Goal: Task Accomplishment & Management: Complete application form

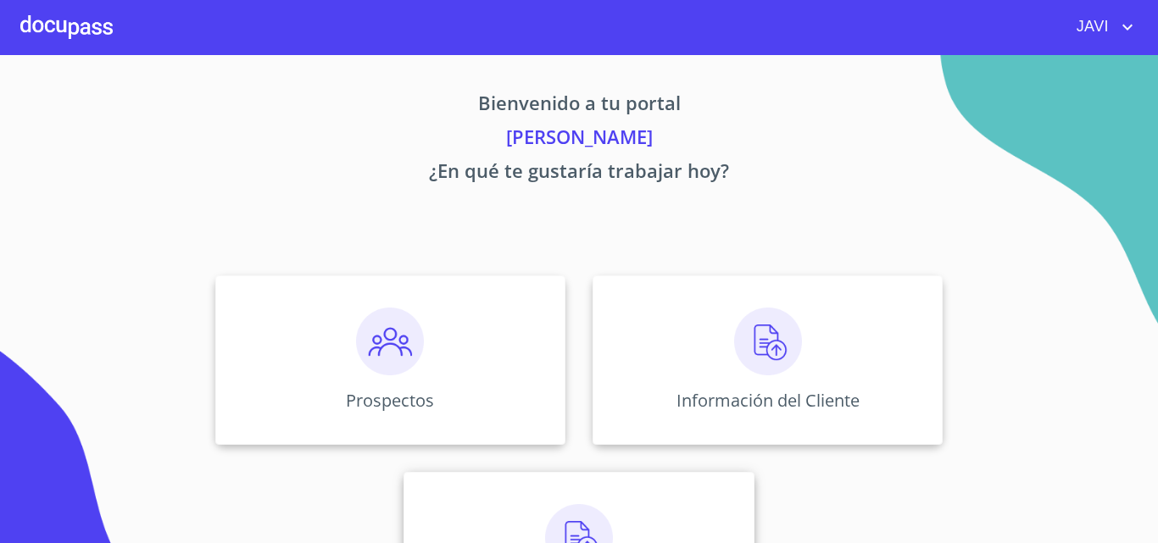
click at [571, 526] on img at bounding box center [579, 538] width 68 height 68
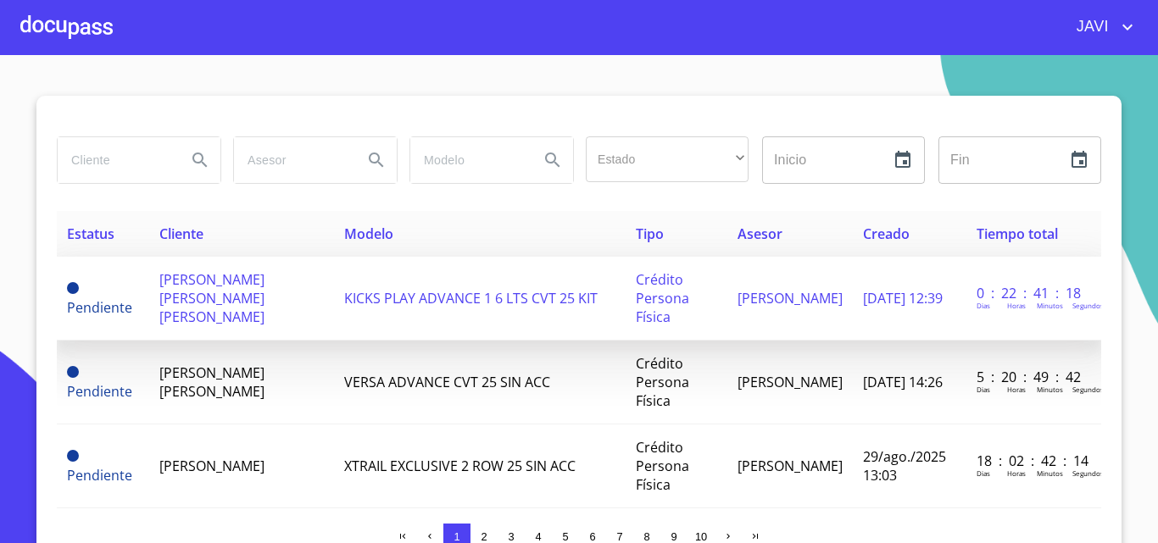
click at [427, 301] on span "KICKS PLAY ADVANCE 1 6 LTS CVT 25 KIT" at bounding box center [470, 298] width 253 height 19
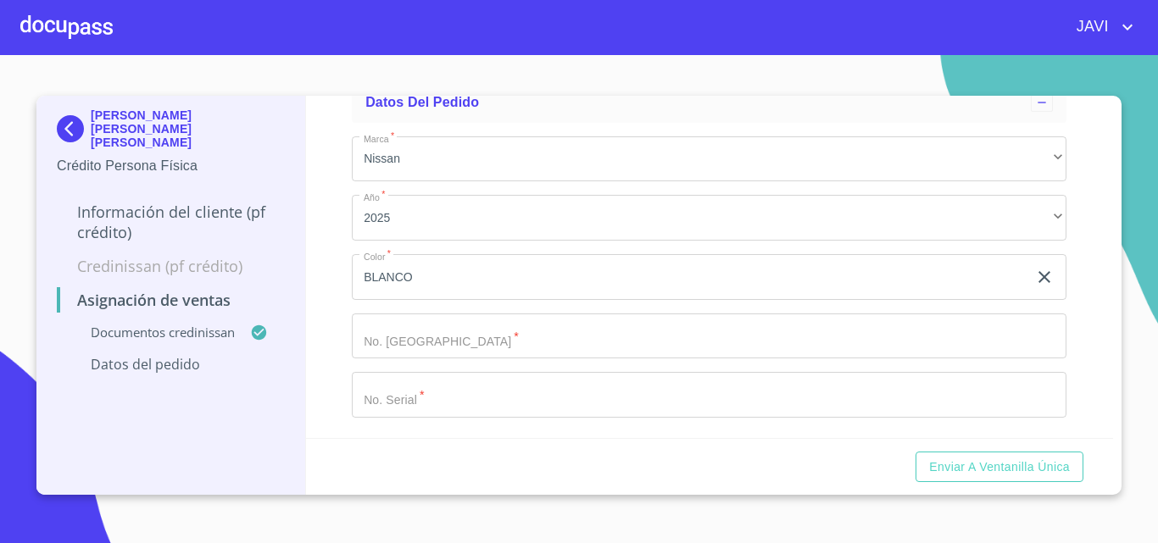
scroll to position [509, 0]
click at [432, 354] on input "Marca   *" at bounding box center [709, 337] width 715 height 46
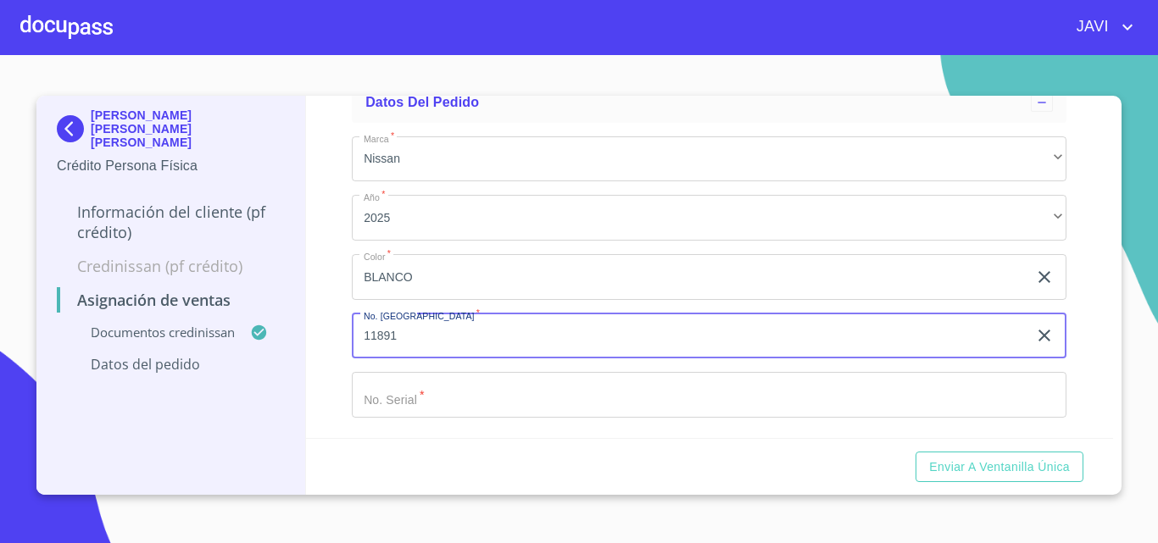
scroll to position [520, 0]
type input "11891"
click at [431, 406] on input "Marca   *" at bounding box center [709, 395] width 715 height 46
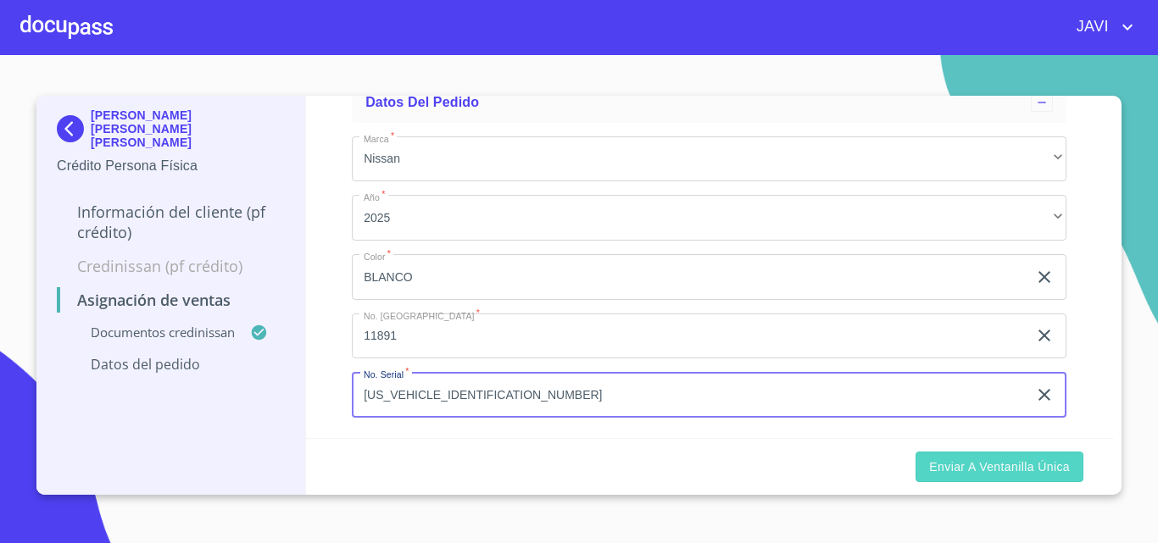
type input "[US_VEHICLE_IDENTIFICATION_NUMBER]"
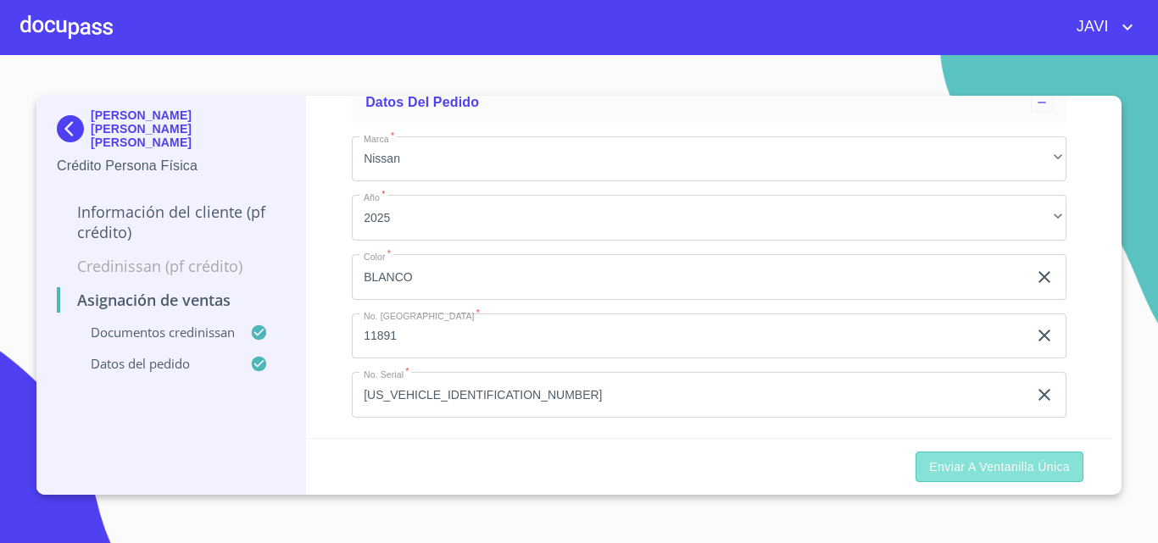
click at [998, 460] on span "Enviar a Ventanilla única" at bounding box center [999, 467] width 141 height 21
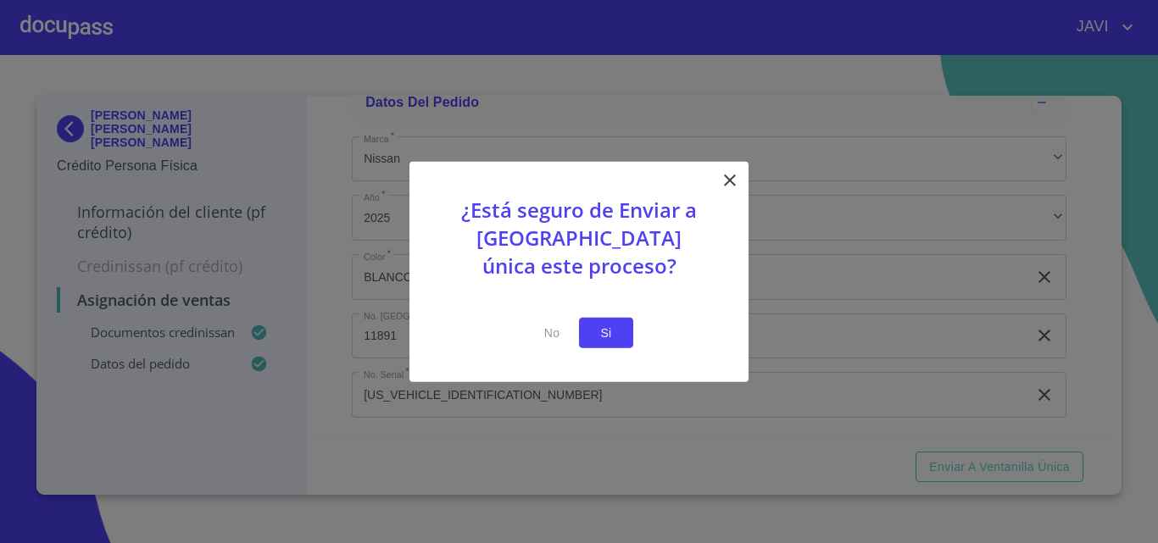
click at [621, 340] on button "Si" at bounding box center [606, 332] width 54 height 31
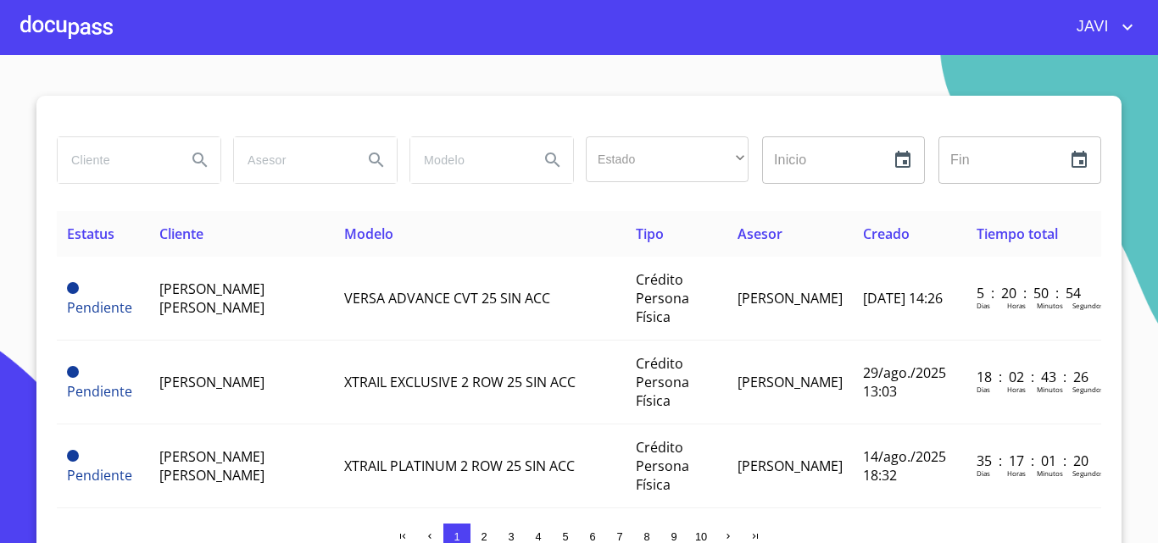
click at [75, 28] on div at bounding box center [66, 27] width 92 height 54
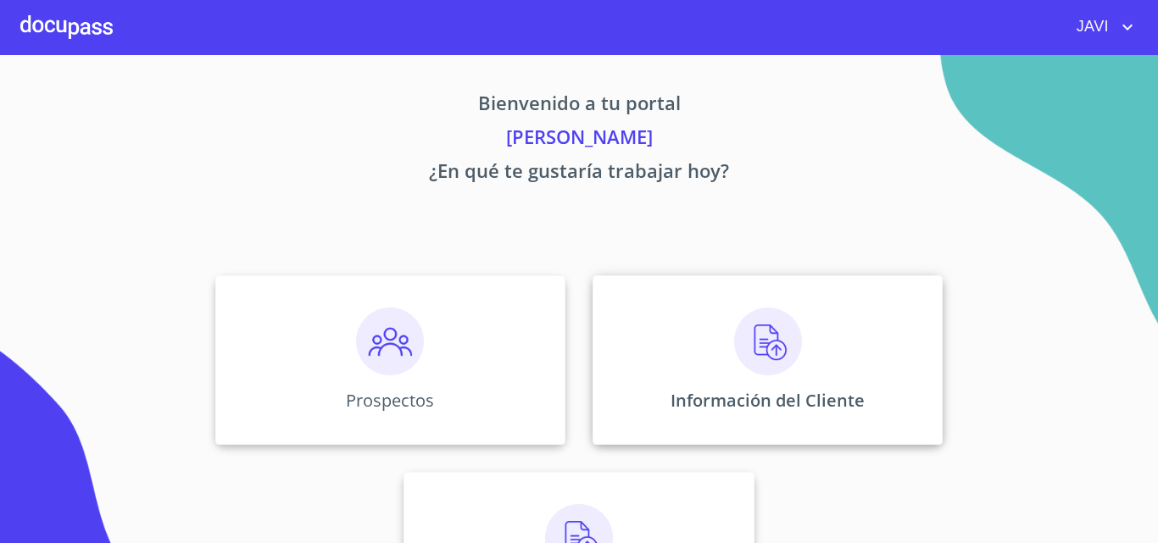
click at [775, 346] on img at bounding box center [768, 342] width 68 height 68
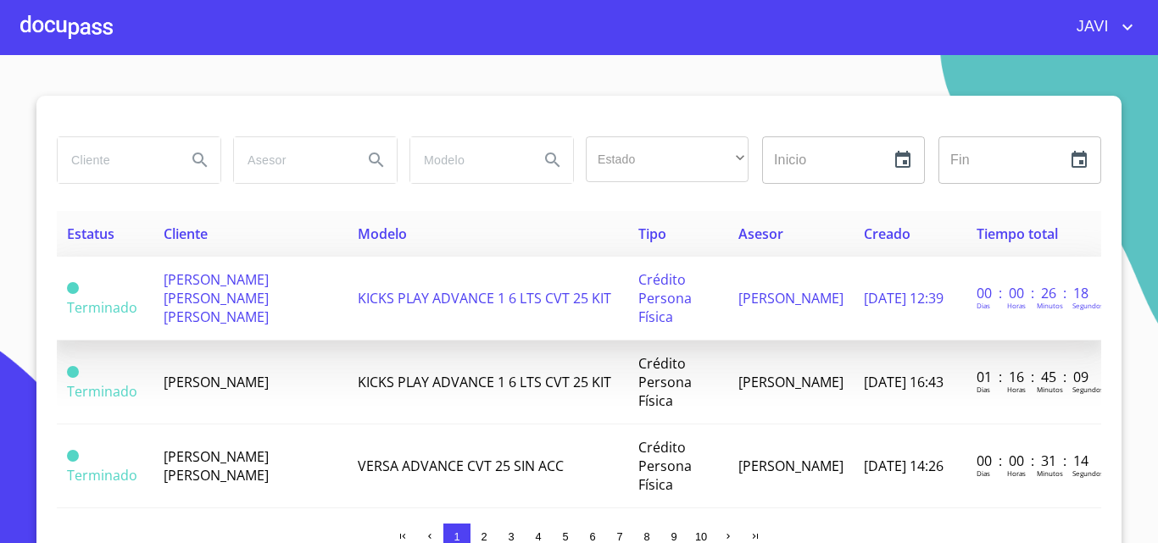
click at [419, 307] on span "KICKS PLAY ADVANCE 1 6 LTS CVT 25 KIT" at bounding box center [484, 298] width 253 height 19
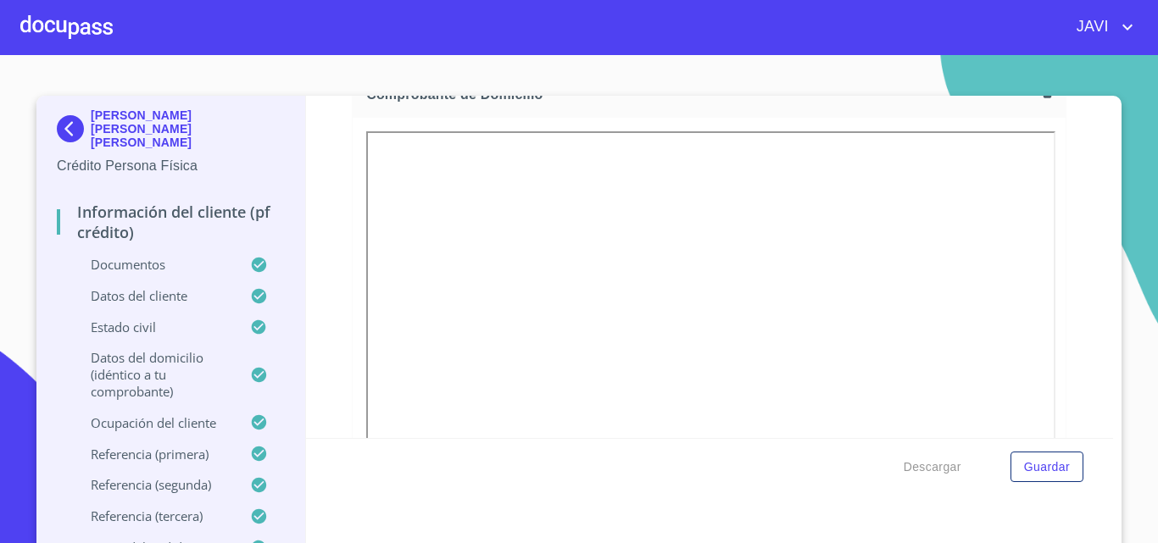
scroll to position [1017, 0]
click at [1050, 475] on span "Guardar" at bounding box center [1047, 467] width 46 height 21
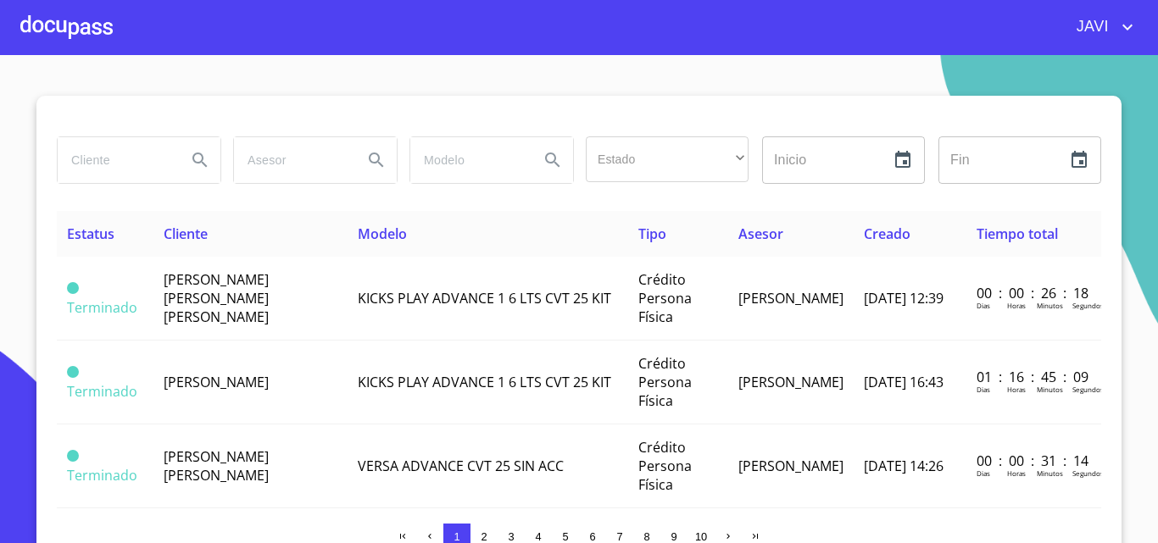
click at [83, 24] on div at bounding box center [66, 27] width 92 height 54
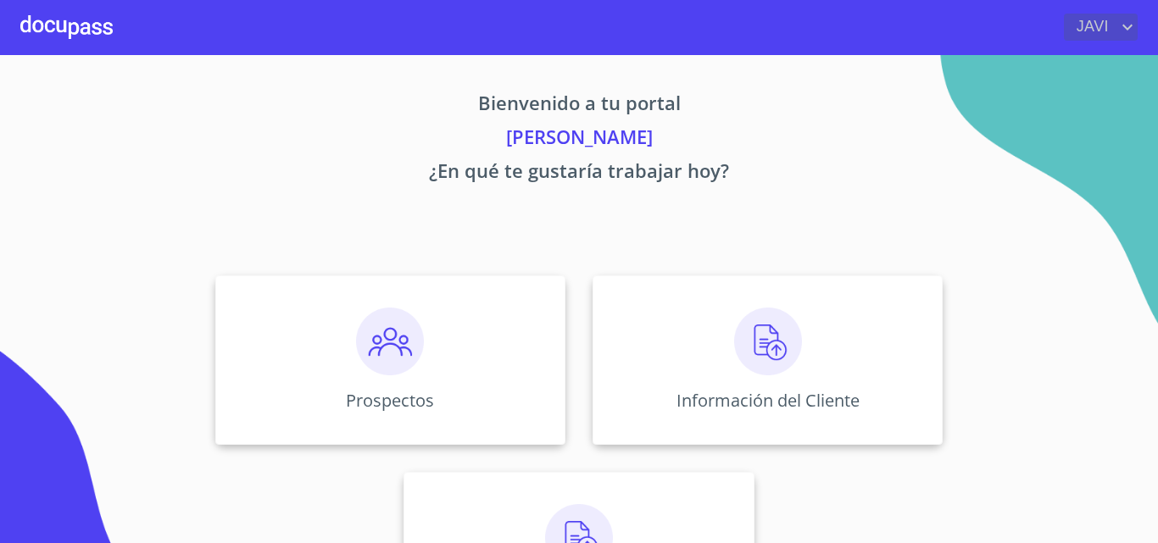
click at [1126, 24] on icon "account of current user" at bounding box center [1127, 27] width 20 height 20
click at [1110, 45] on li "Salir" at bounding box center [1110, 35] width 55 height 31
